Goal: Contribute content

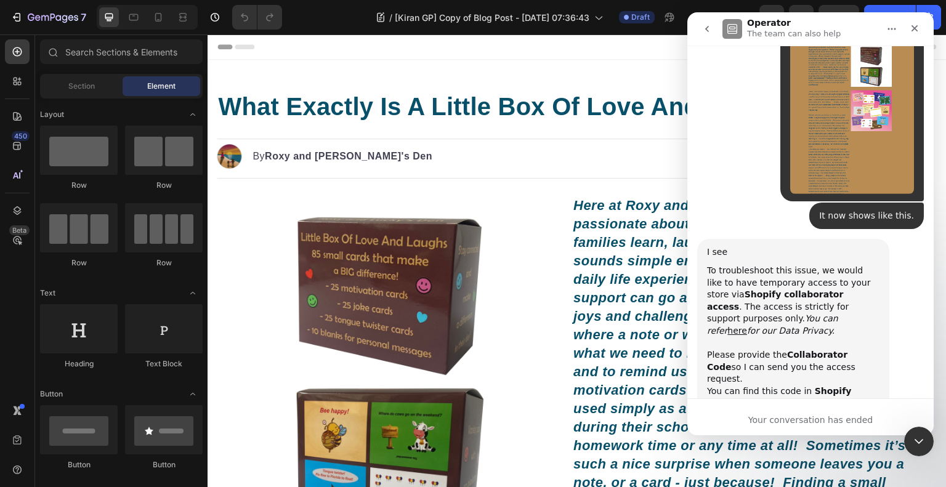
scroll to position [2643, 0]
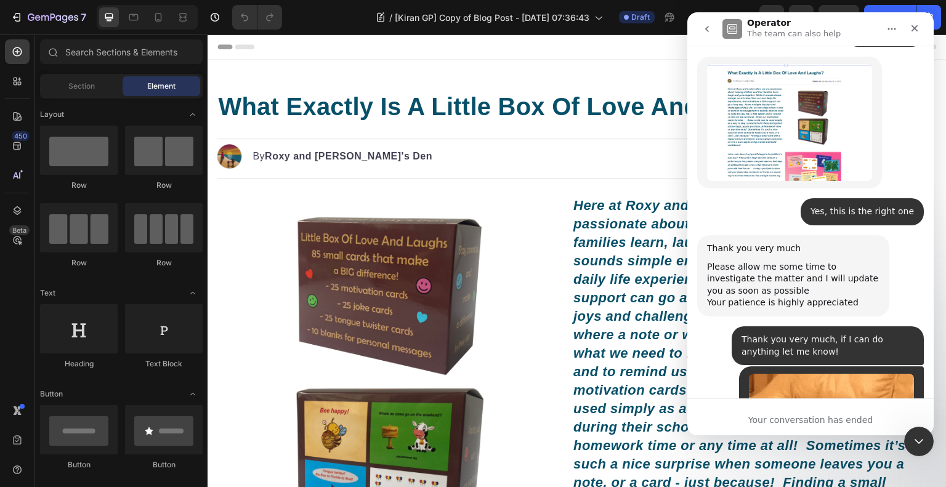
click at [921, 441] on icon "Close Intercom Messenger" at bounding box center [918, 441] width 15 height 15
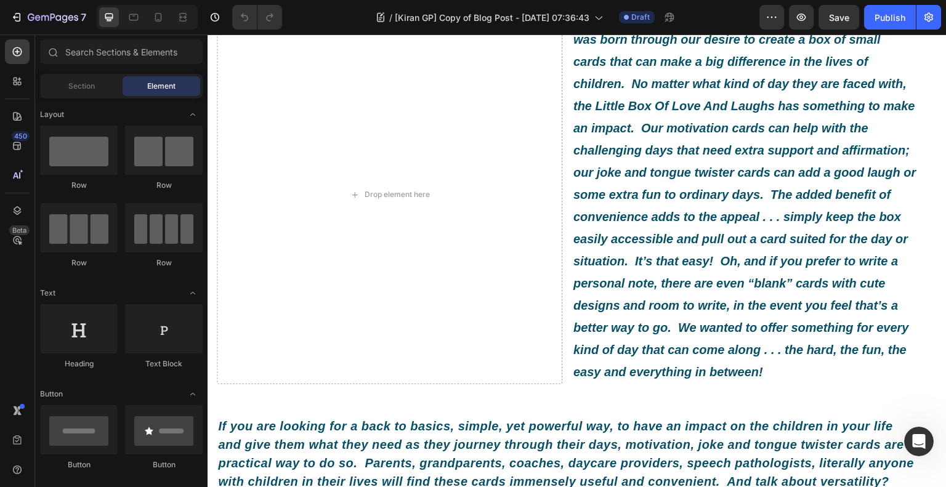
scroll to position [1108, 0]
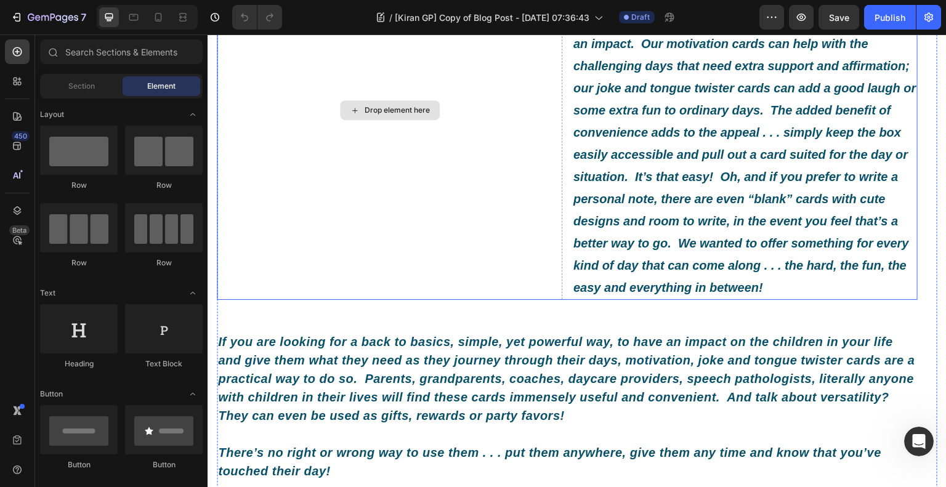
click at [397, 115] on div "Drop element here" at bounding box center [397, 110] width 65 height 10
click at [400, 115] on div "Drop element here" at bounding box center [397, 110] width 65 height 10
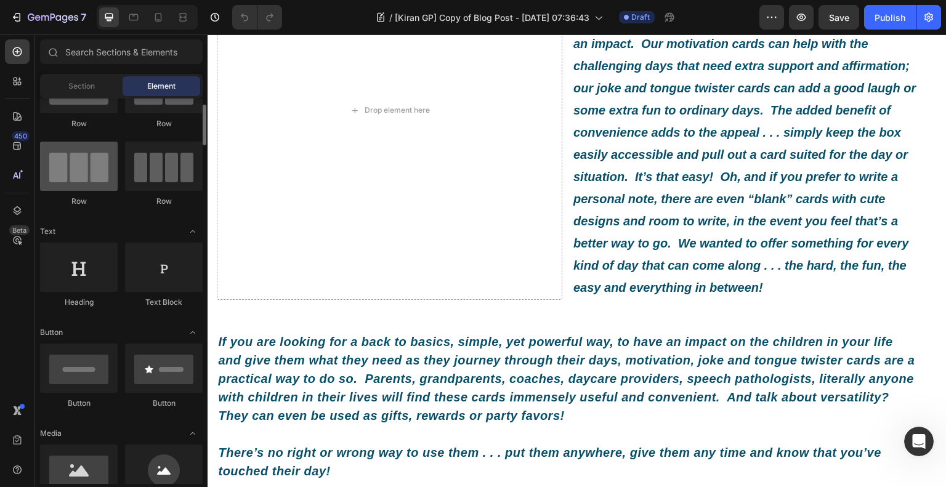
scroll to position [123, 0]
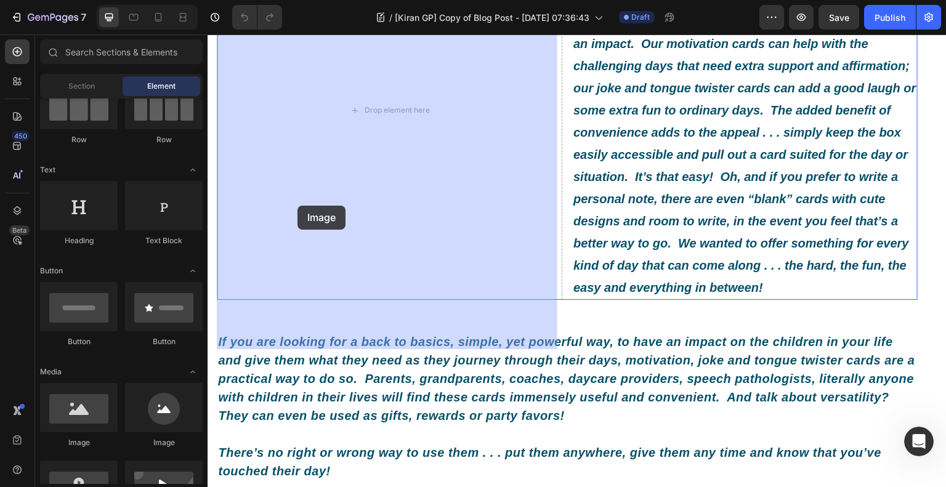
drag, startPoint x: 331, startPoint y: 401, endPoint x: 308, endPoint y: 198, distance: 203.8
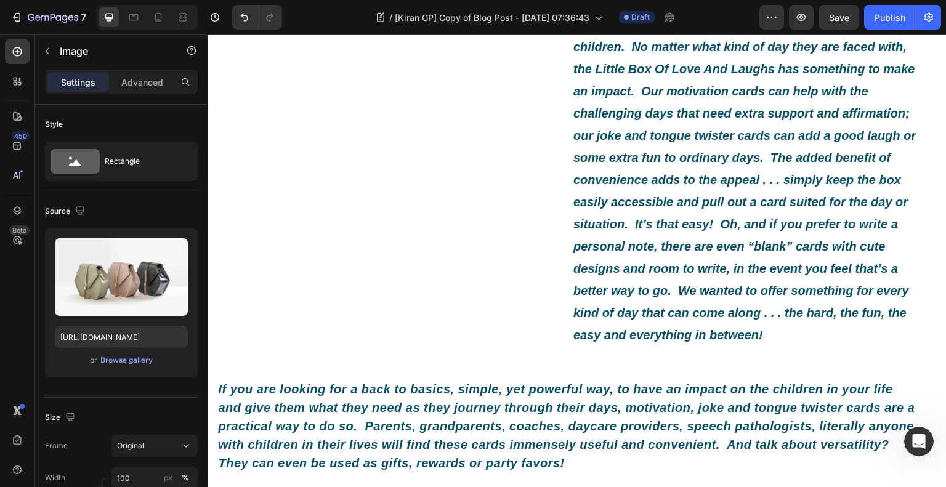
scroll to position [924, 0]
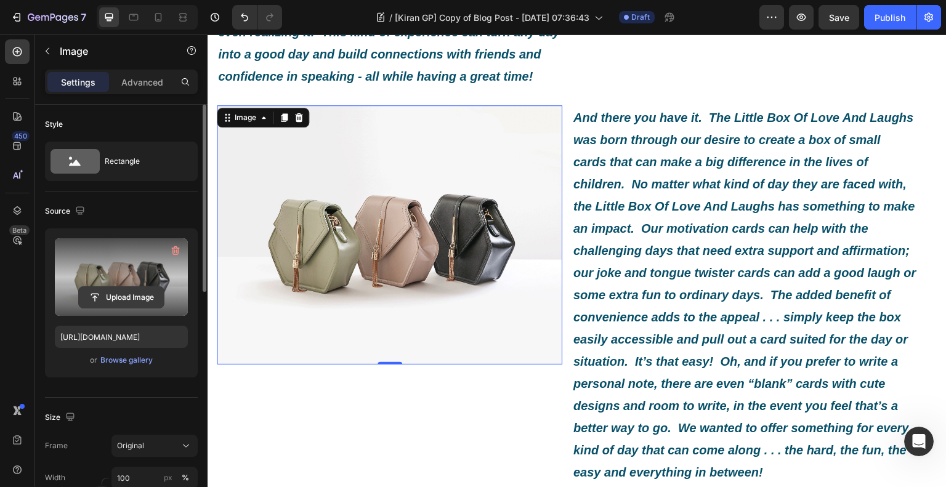
click at [143, 291] on input "file" at bounding box center [121, 297] width 85 height 21
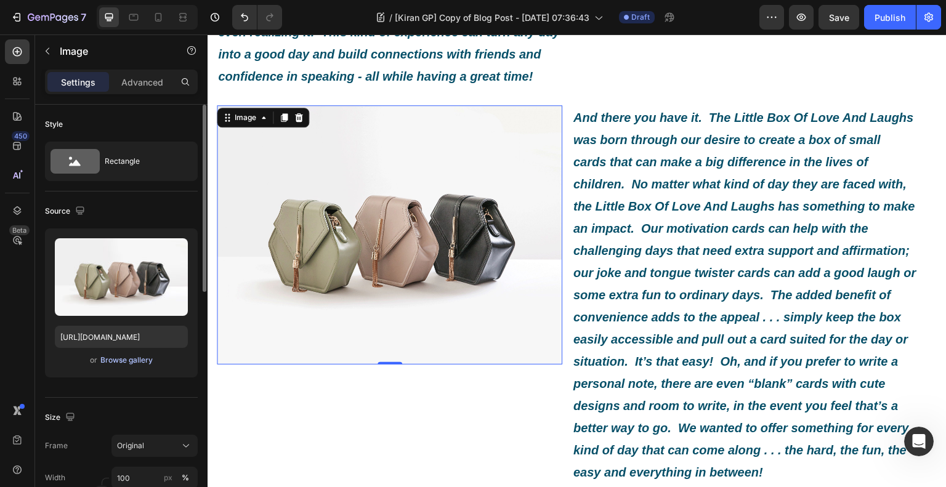
click at [134, 363] on div "Browse gallery" at bounding box center [126, 360] width 52 height 11
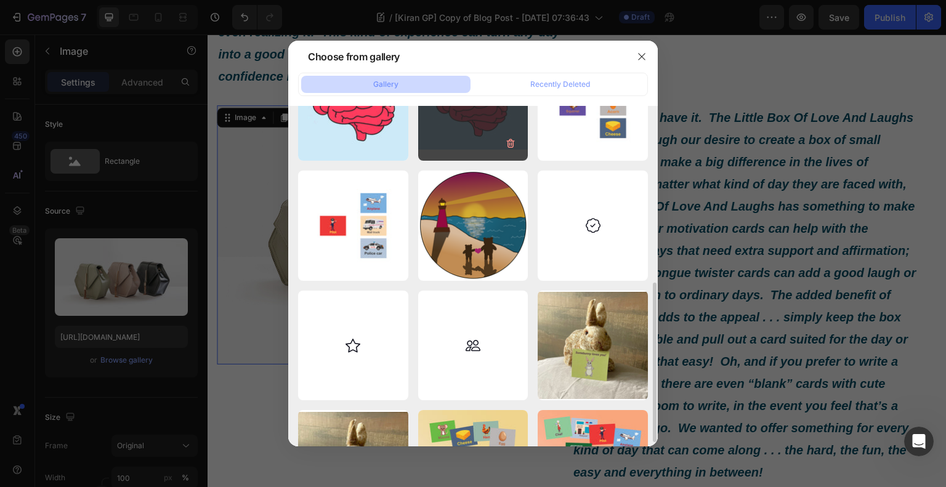
scroll to position [246, 0]
